Goal: Task Accomplishment & Management: Use online tool/utility

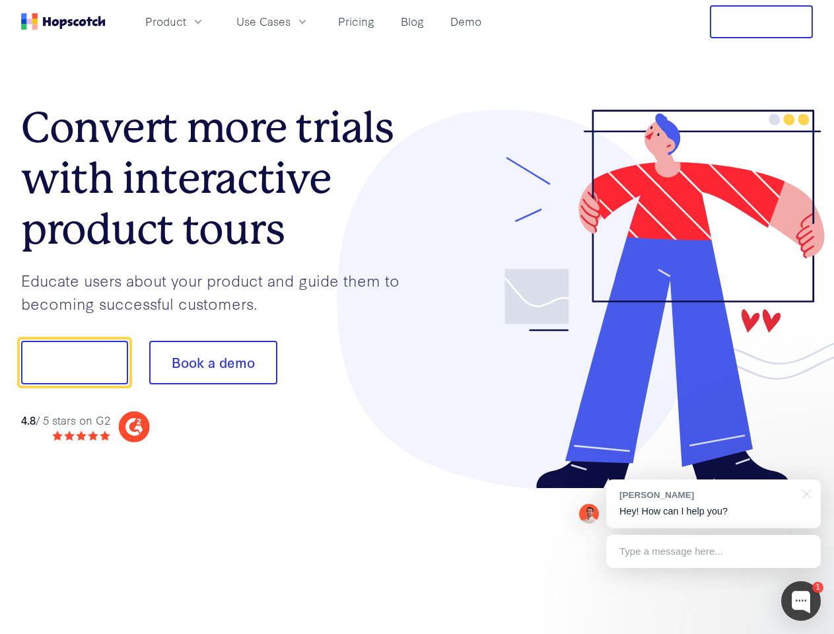
click at [418, 317] on div at bounding box center [616, 300] width 396 height 380
click at [186, 21] on span "Product" at bounding box center [165, 21] width 41 height 17
click at [291, 21] on span "Use Cases" at bounding box center [264, 21] width 54 height 17
click at [762, 22] on button "Free Trial" at bounding box center [761, 21] width 103 height 33
click at [74, 363] on button "Show me!" at bounding box center [74, 363] width 107 height 44
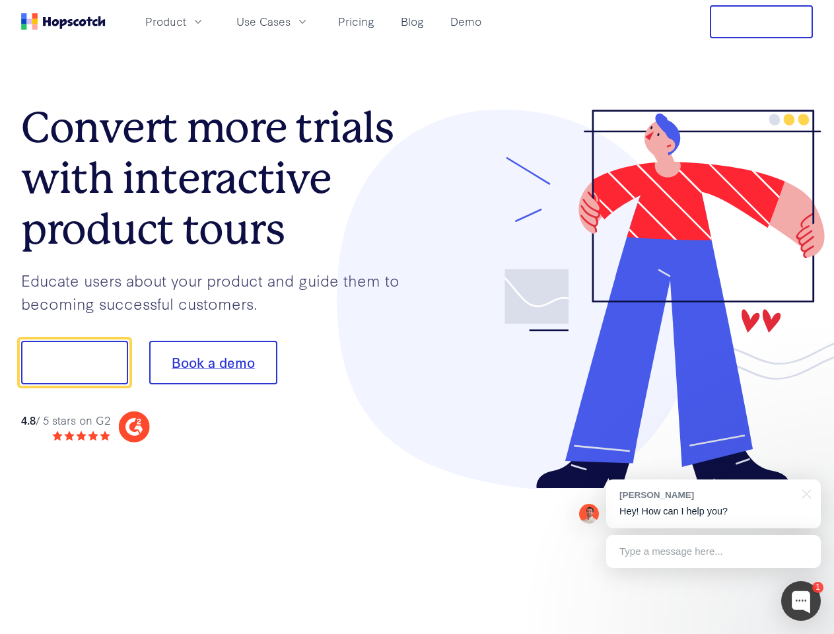
click at [213, 363] on button "Book a demo" at bounding box center [213, 363] width 128 height 44
click at [801, 601] on div at bounding box center [802, 601] width 40 height 40
click at [714, 504] on div "[PERSON_NAME] Hey! How can I help you?" at bounding box center [714, 504] width 215 height 49
click at [805, 493] on div at bounding box center [804, 493] width 33 height 27
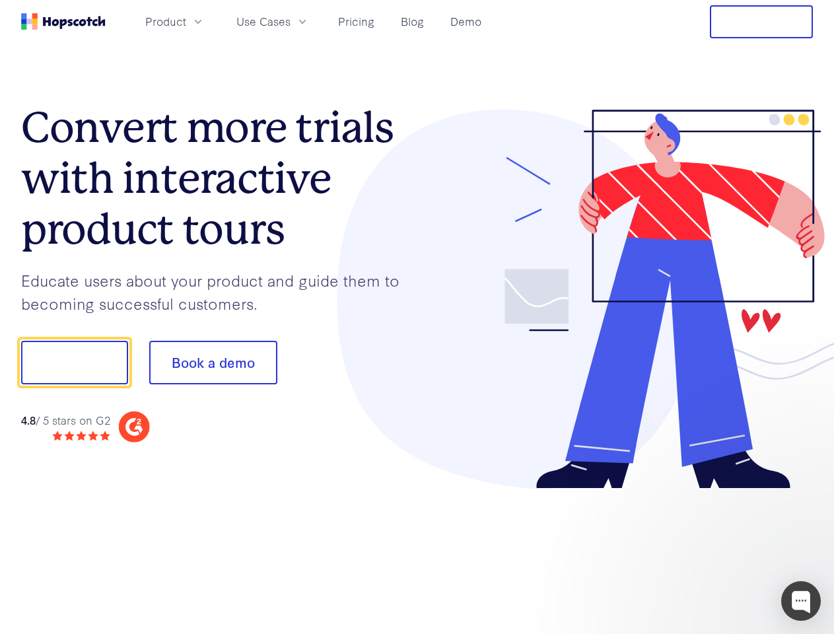
click at [714, 552] on div at bounding box center [697, 361] width 248 height 441
